Goal: Information Seeking & Learning: Learn about a topic

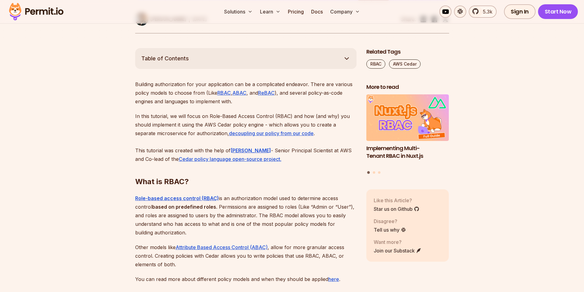
scroll to position [306, 0]
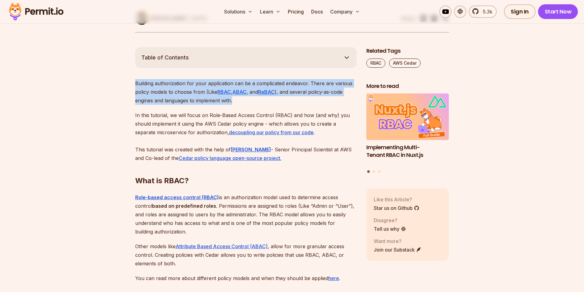
drag, startPoint x: 135, startPoint y: 83, endPoint x: 343, endPoint y: 100, distance: 209.3
click at [343, 100] on p "Building authorization for your application can be a complicated endeavor. Ther…" at bounding box center [245, 92] width 221 height 26
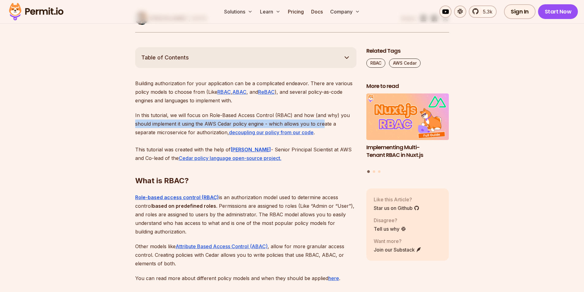
drag, startPoint x: 133, startPoint y: 121, endPoint x: 325, endPoint y: 123, distance: 191.5
click at [325, 124] on p "In this tutorial, we will focus on Role-Based Access Control (RBAC) and how (an…" at bounding box center [245, 136] width 221 height 51
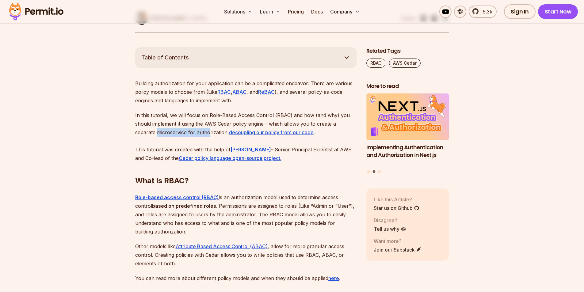
drag, startPoint x: 122, startPoint y: 132, endPoint x: 195, endPoint y: 135, distance: 73.3
click at [195, 135] on p "In this tutorial, we will focus on Role-Based Access Control (RBAC) and how (an…" at bounding box center [245, 136] width 221 height 51
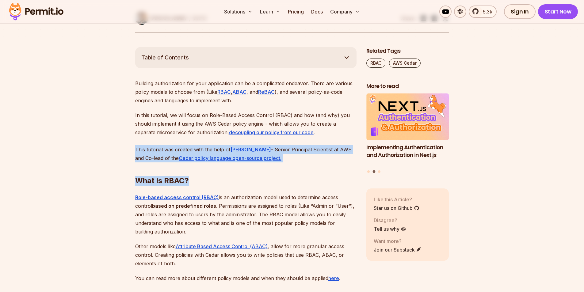
drag, startPoint x: 134, startPoint y: 149, endPoint x: 335, endPoint y: 165, distance: 202.5
click at [335, 165] on h2 "What is RBAC?" at bounding box center [245, 168] width 221 height 34
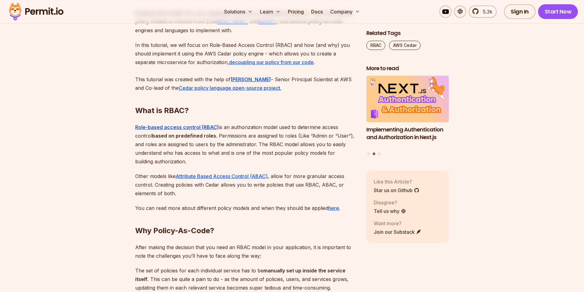
scroll to position [398, 0]
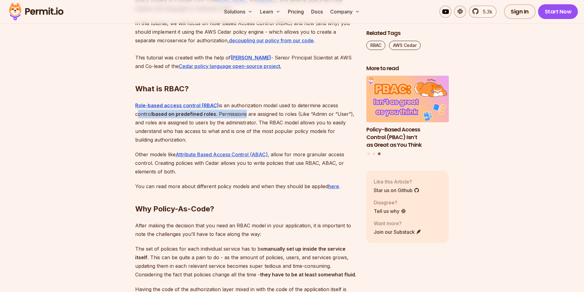
drag, startPoint x: 133, startPoint y: 115, endPoint x: 244, endPoint y: 116, distance: 111.5
click at [250, 117] on p "Role-based access control (RBAC) is an authorization model used to determine ac…" at bounding box center [245, 122] width 221 height 43
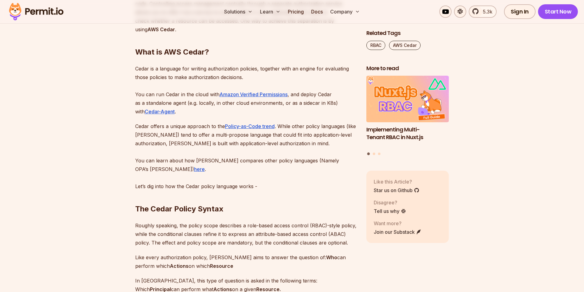
scroll to position [766, 0]
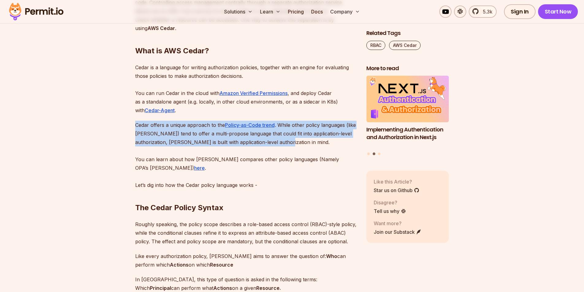
drag, startPoint x: 133, startPoint y: 124, endPoint x: 317, endPoint y: 143, distance: 184.8
click at [318, 143] on p "Cedar offers a unique approach to the Policy-as-Code trend . While other policy…" at bounding box center [245, 155] width 221 height 69
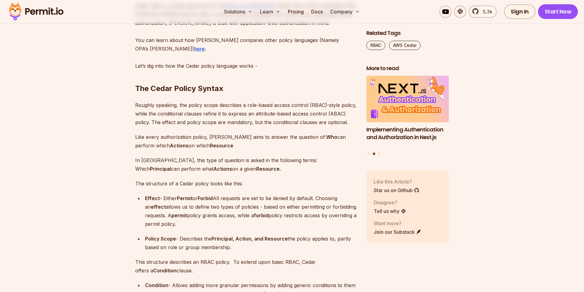
scroll to position [888, 0]
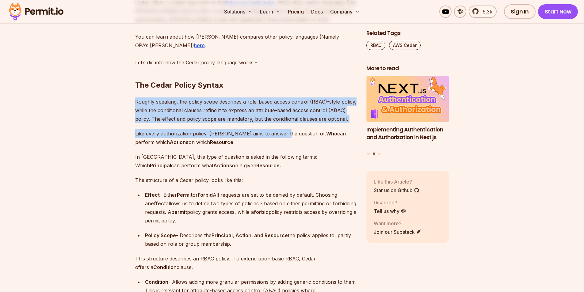
drag, startPoint x: 134, startPoint y: 93, endPoint x: 291, endPoint y: 120, distance: 159.6
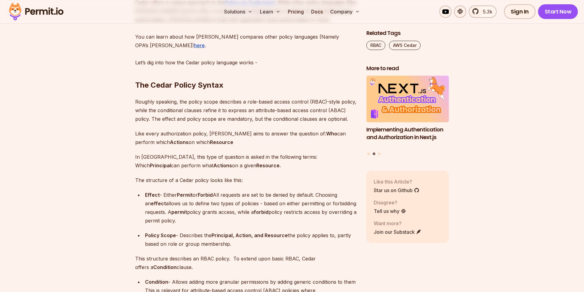
click at [291, 129] on p "Like every authorization policy, [PERSON_NAME] aims to answer the question of: …" at bounding box center [245, 137] width 221 height 17
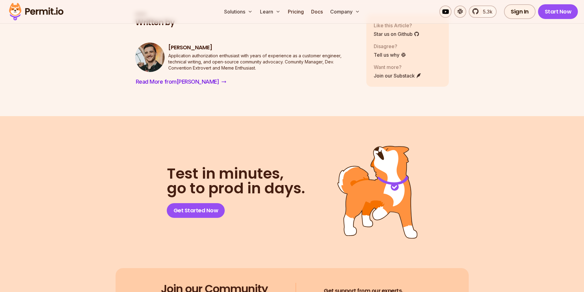
scroll to position [4473, 0]
